Goal: Submit feedback/report problem: Submit feedback/report problem

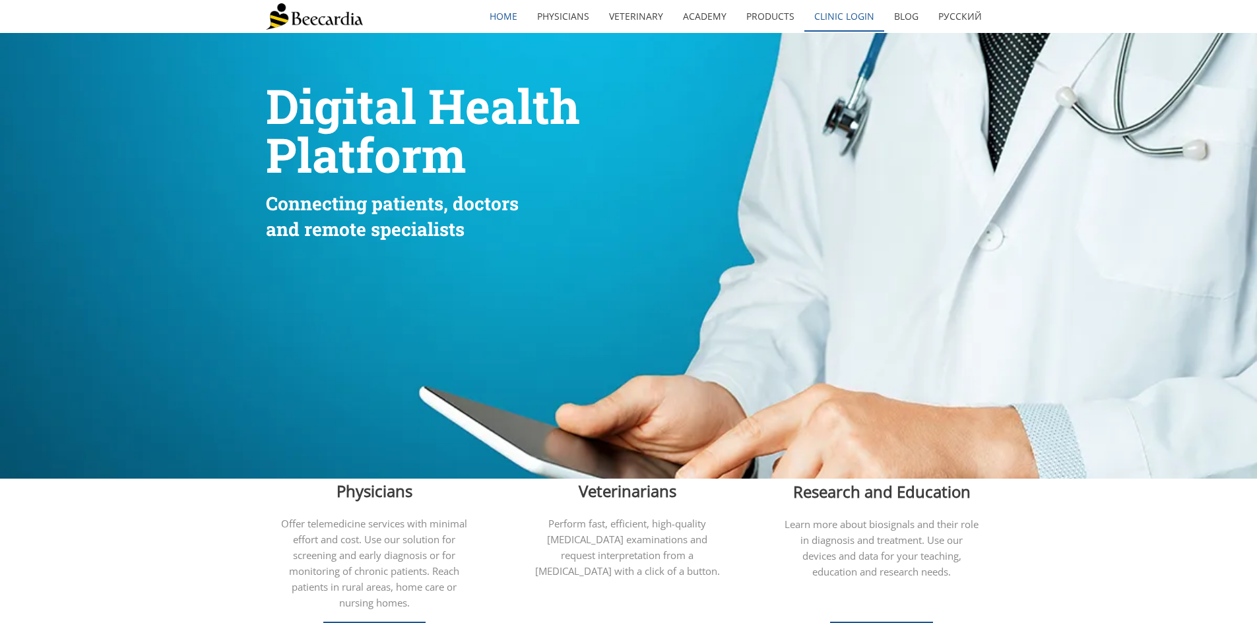
click at [846, 18] on link "Clinic Login" at bounding box center [844, 16] width 80 height 30
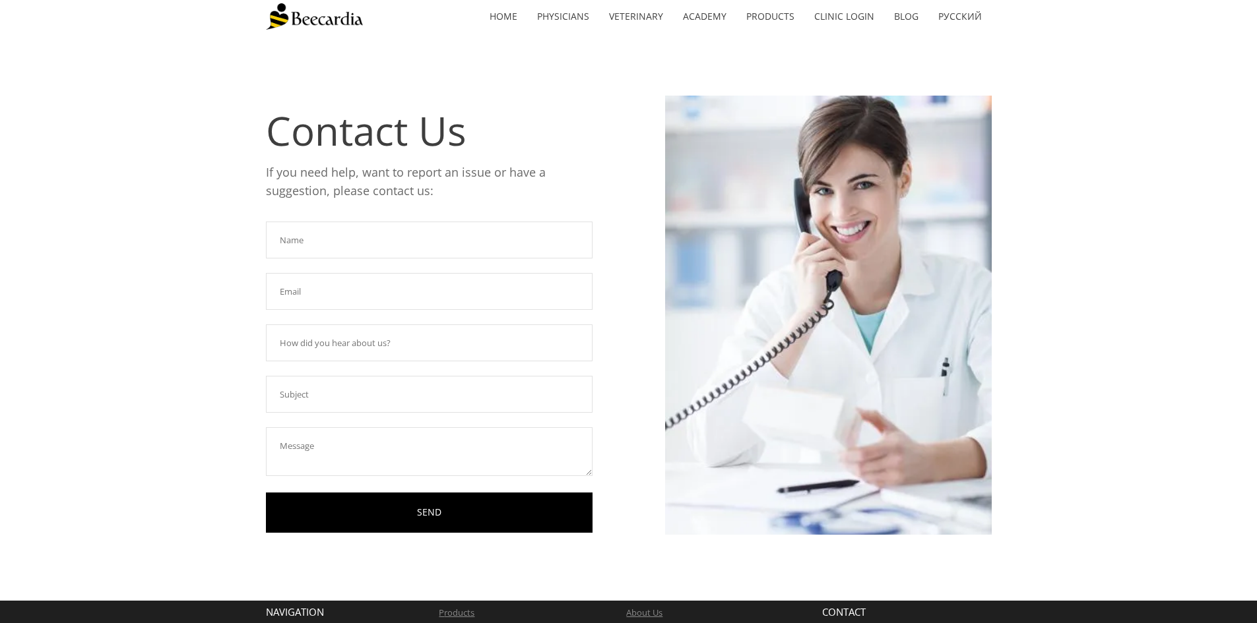
click at [443, 240] on input "text" at bounding box center [429, 240] width 327 height 37
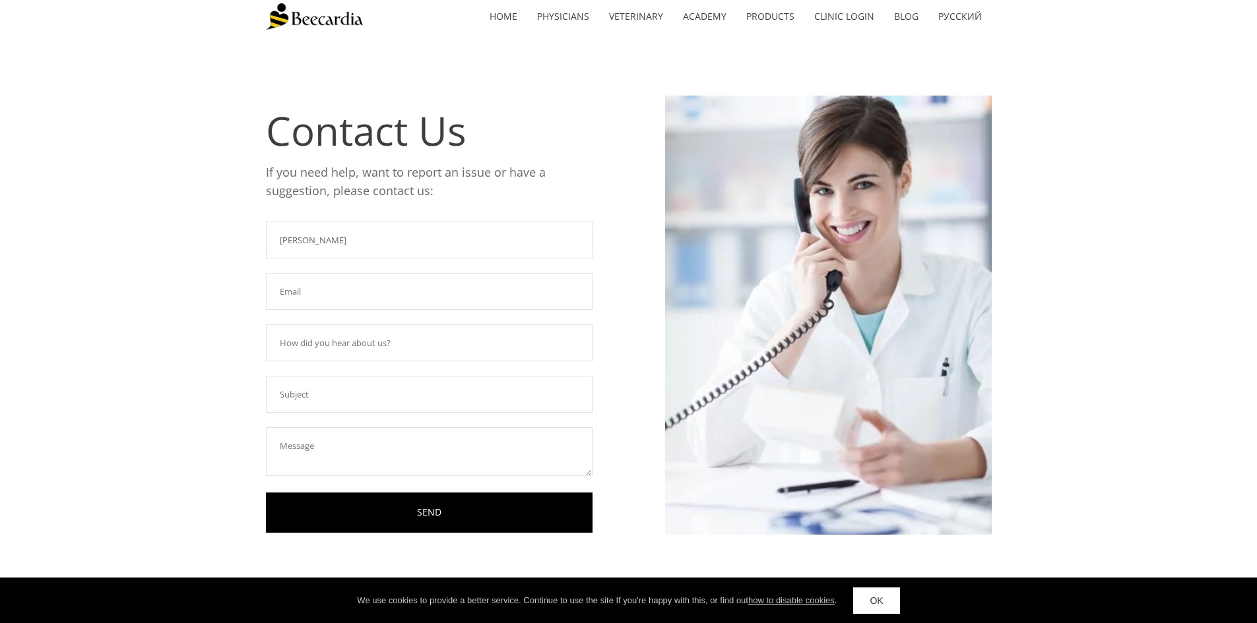
type input "Jena West"
click at [421, 280] on input "text" at bounding box center [429, 291] width 327 height 37
type input "jbryant6@utk.edu"
click at [354, 339] on input "text" at bounding box center [429, 343] width 327 height 37
type input "Have unit"
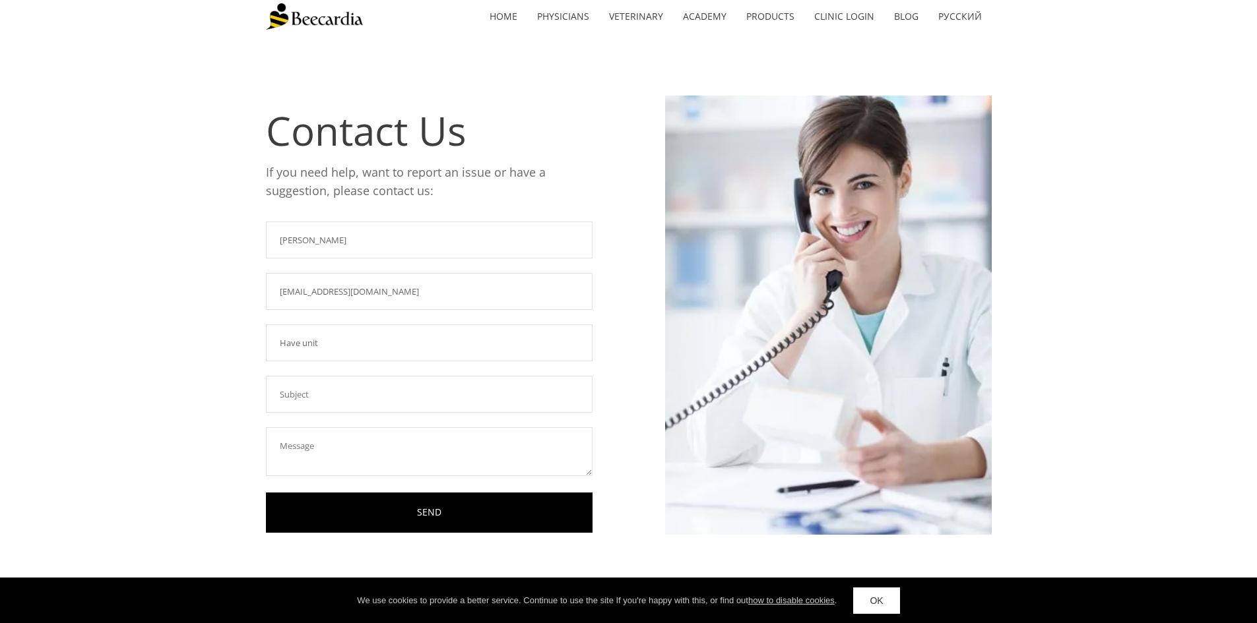
click at [361, 396] on input "text" at bounding box center [429, 394] width 327 height 37
type input "not seeing ECGs"
click at [356, 433] on textarea at bounding box center [429, 451] width 327 height 49
click at [438, 440] on textarea "Hi there! Thank you for fixing the issue fr Dr. Franchini not being able to see…" at bounding box center [429, 451] width 327 height 49
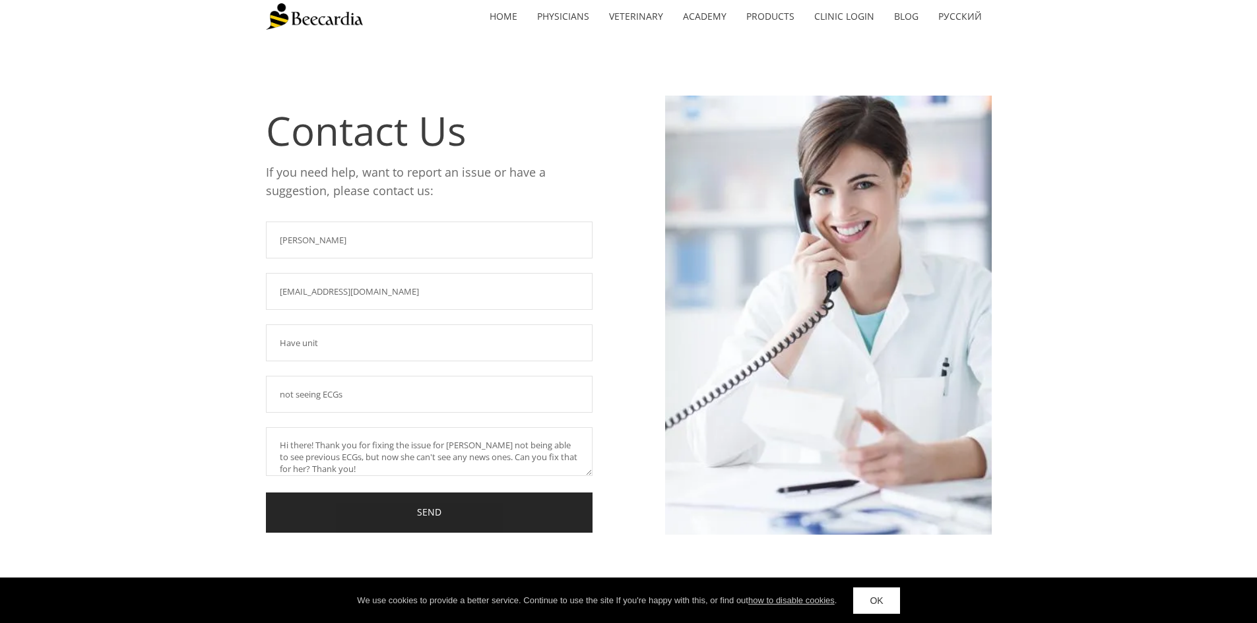
type textarea "Hi there! Thank you for fixing the issue for Dr. Franchini not being able to se…"
click at [405, 505] on link "SEND" at bounding box center [429, 513] width 327 height 40
